Goal: Task Accomplishment & Management: Manage account settings

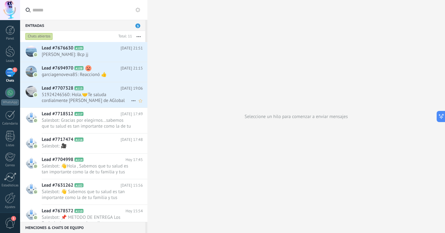
click at [59, 103] on div "Lead #7707328 A115 [DATE] 19:06 51924246560: Hola.🤝Te saluda cordialmente [PERS…" at bounding box center [95, 94] width 106 height 25
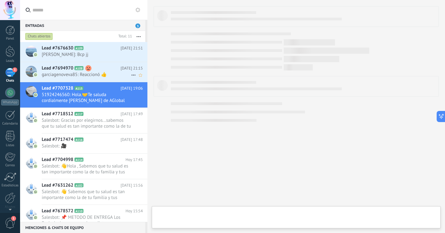
click at [69, 71] on span "Lead #7694970" at bounding box center [57, 68] width 31 height 6
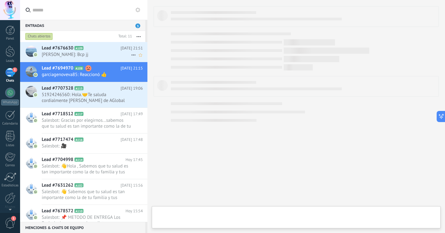
click at [67, 44] on div "Lead #7676630 A109 [DATE] 21:51 [PERSON_NAME]: Bcp jj" at bounding box center [95, 51] width 106 height 19
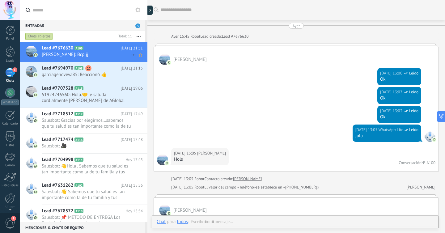
scroll to position [2813, 0]
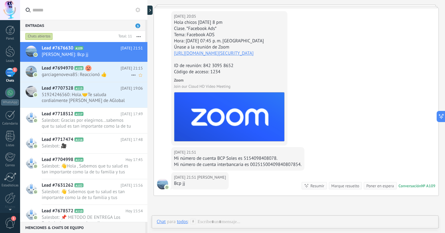
click at [70, 78] on div "Lead #7694970 A108 [DATE] 21:15 garciagenoveva85: Reaccionó 👍" at bounding box center [95, 71] width 106 height 19
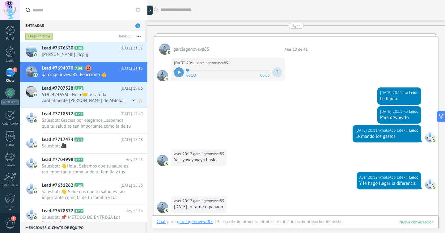
click at [65, 93] on span "51924246560: Hola.🤝Te saluda cordialmente [PERSON_NAME] de AGlobal Packs Me dic…" at bounding box center [86, 98] width 89 height 12
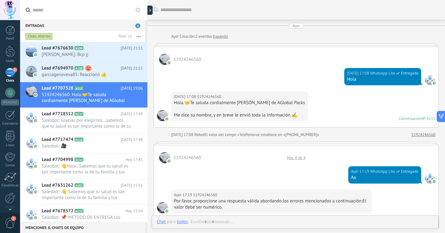
scroll to position [372, 0]
